Goal: Transaction & Acquisition: Purchase product/service

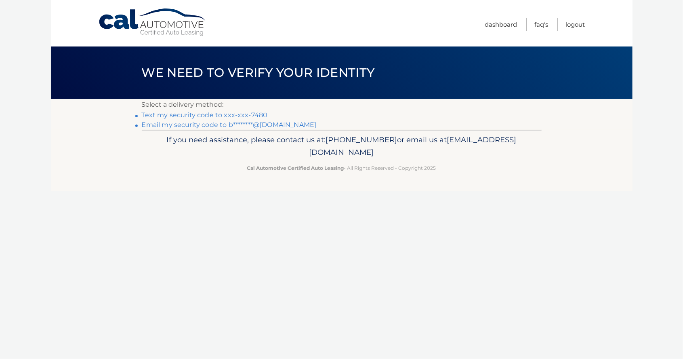
click at [163, 122] on link "Email my security code to b********@gmail.com" at bounding box center [229, 125] width 175 height 8
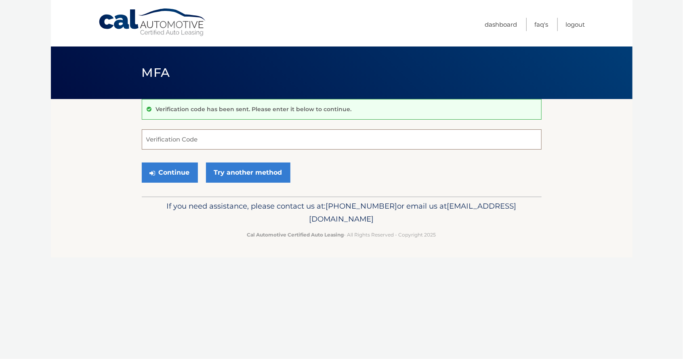
click at [208, 142] on input "Verification Code" at bounding box center [342, 139] width 400 height 20
type input "202650"
click at [173, 175] on button "Continue" at bounding box center [170, 172] width 56 height 20
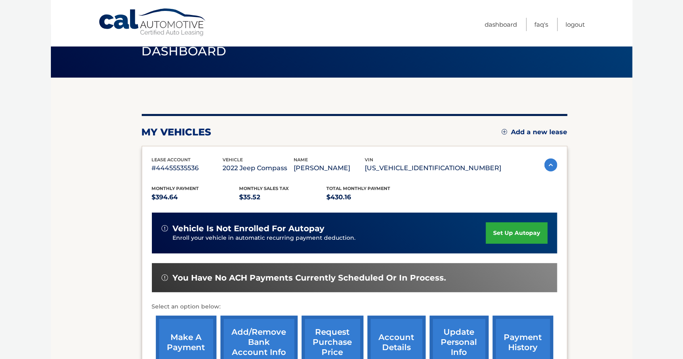
click at [183, 342] on link "make a payment" at bounding box center [186, 341] width 61 height 53
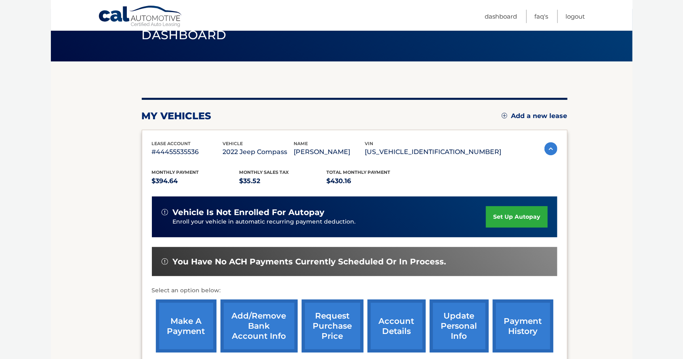
scroll to position [60, 0]
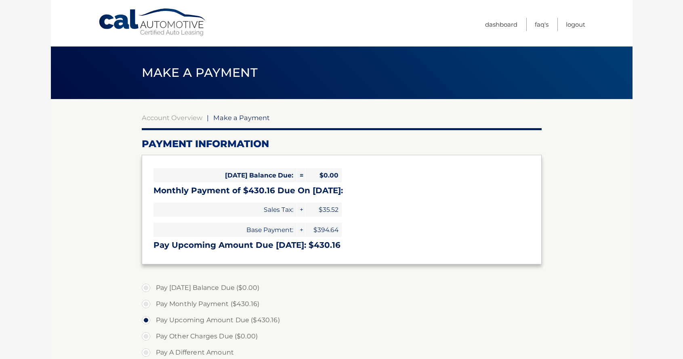
select select "MmUzOTJmZWQtZTFiZS00NWIzLThjYzEtZTI4ZjY3MTNmMjA3"
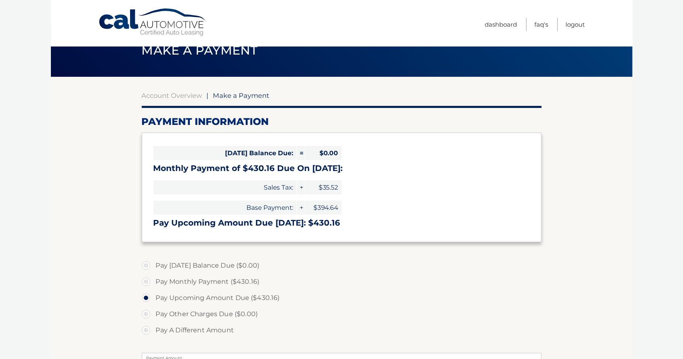
scroll to position [23, 0]
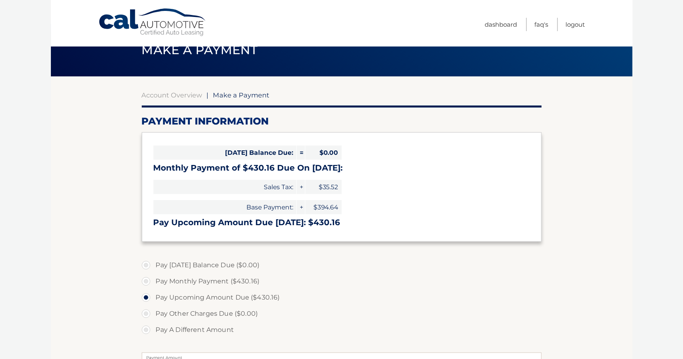
click at [148, 282] on label "Pay Monthly Payment ($430.16)" at bounding box center [342, 281] width 400 height 16
click at [148, 282] on input "Pay Monthly Payment ($430.16)" at bounding box center [149, 279] width 8 height 13
radio input "true"
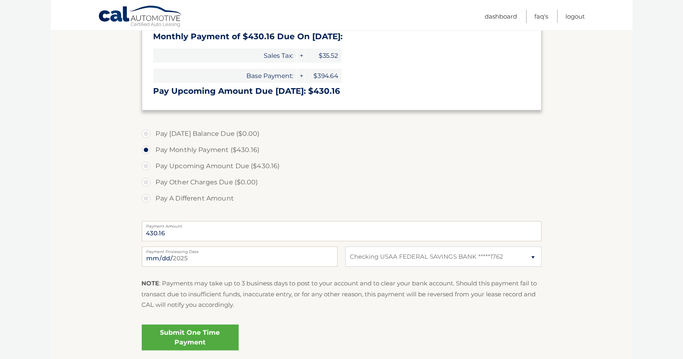
scroll to position [155, 0]
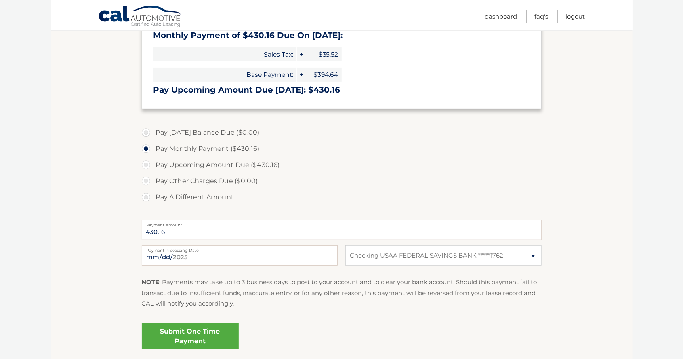
click at [215, 338] on link "Submit One Time Payment" at bounding box center [190, 336] width 97 height 26
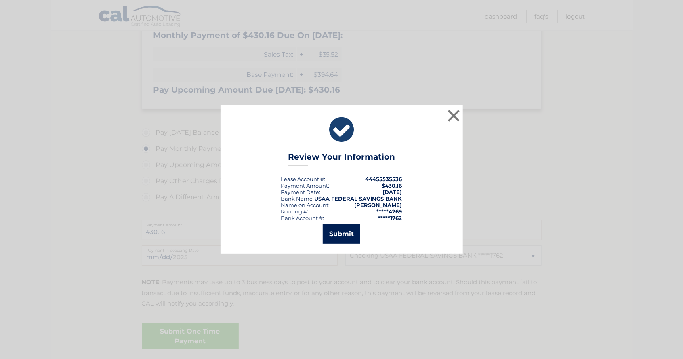
click at [346, 244] on button "Submit" at bounding box center [342, 233] width 38 height 19
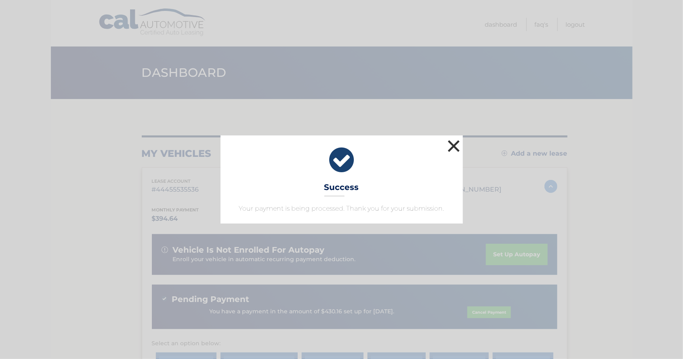
click at [447, 146] on button "×" at bounding box center [454, 146] width 16 height 16
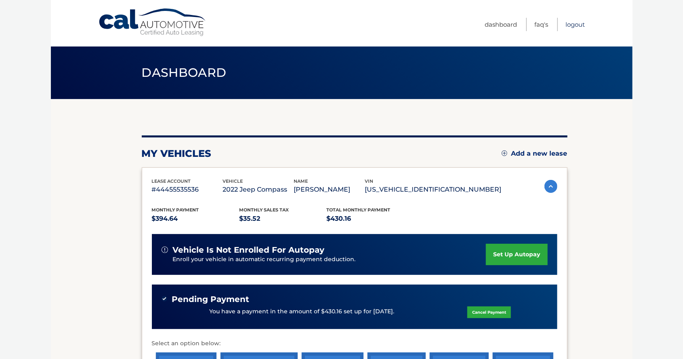
click at [579, 26] on link "Logout" at bounding box center [575, 24] width 19 height 13
